Goal: Check status: Check status

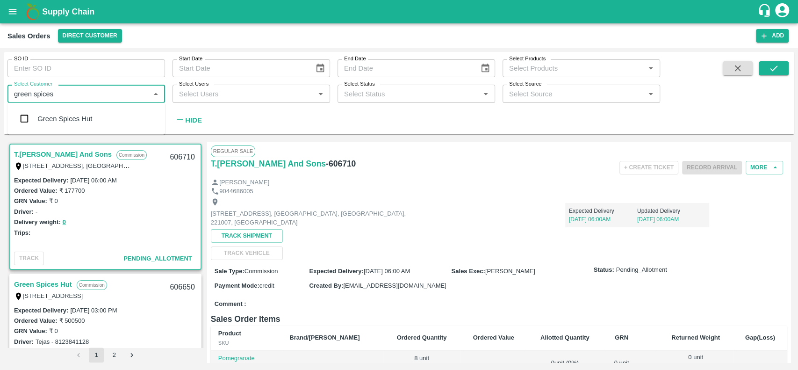
type input "green spices"
click at [29, 111] on input "checkbox" at bounding box center [24, 118] width 19 height 19
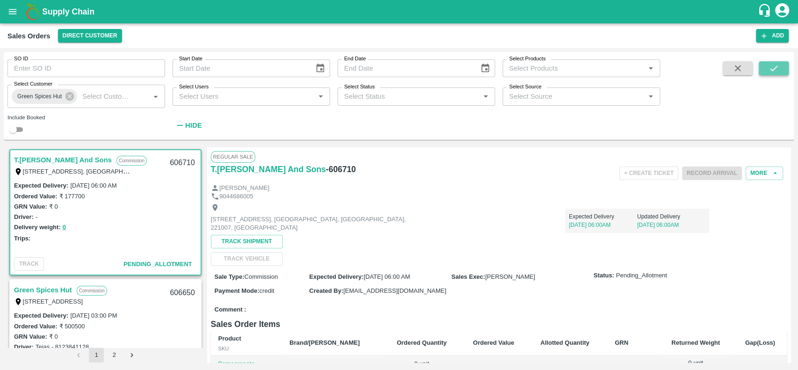
click at [773, 67] on icon "submit" at bounding box center [774, 68] width 10 height 10
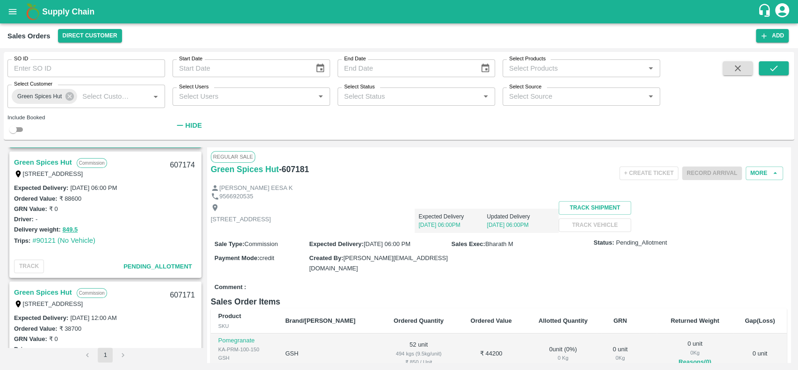
scroll to position [127, 0]
click at [71, 229] on button "849.5" at bounding box center [70, 230] width 15 height 11
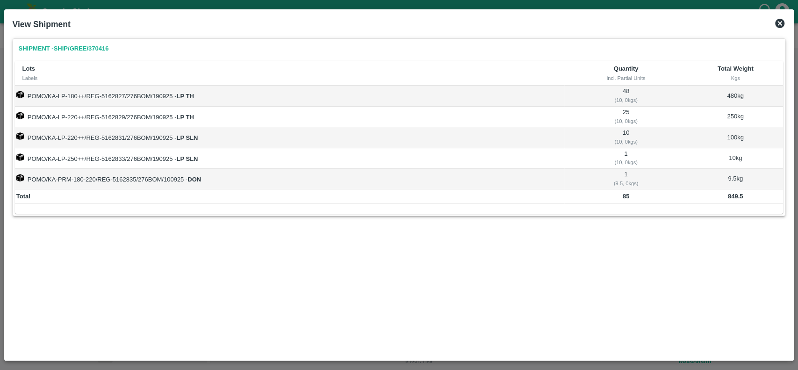
click at [781, 21] on icon at bounding box center [779, 23] width 9 height 9
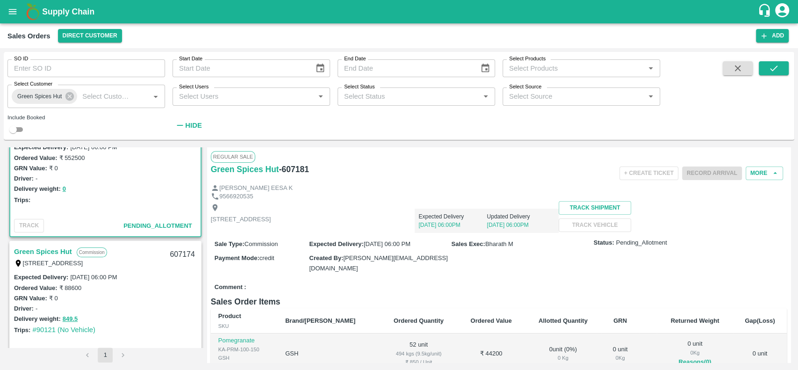
scroll to position [0, 0]
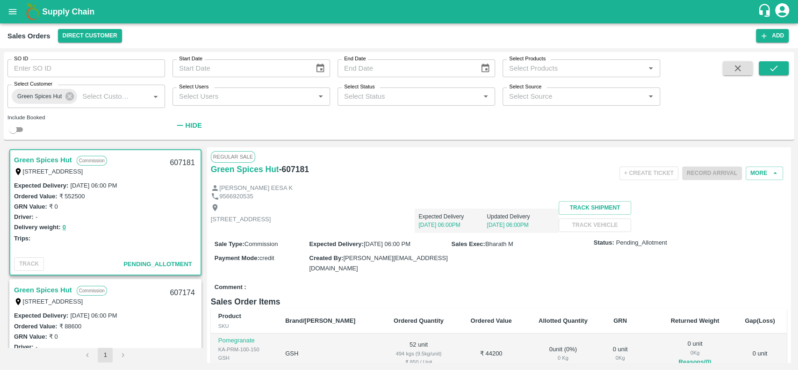
click at [366, 194] on div "9566920535" at bounding box center [499, 196] width 576 height 9
click at [55, 69] on input "SO ID" at bounding box center [86, 68] width 158 height 18
type input "606925"
click at [774, 68] on icon "submit" at bounding box center [773, 68] width 7 height 6
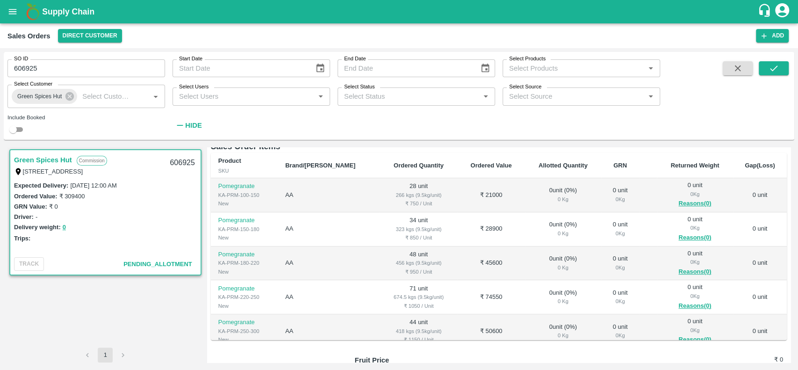
scroll to position [58, 0]
